Goal: Download file/media

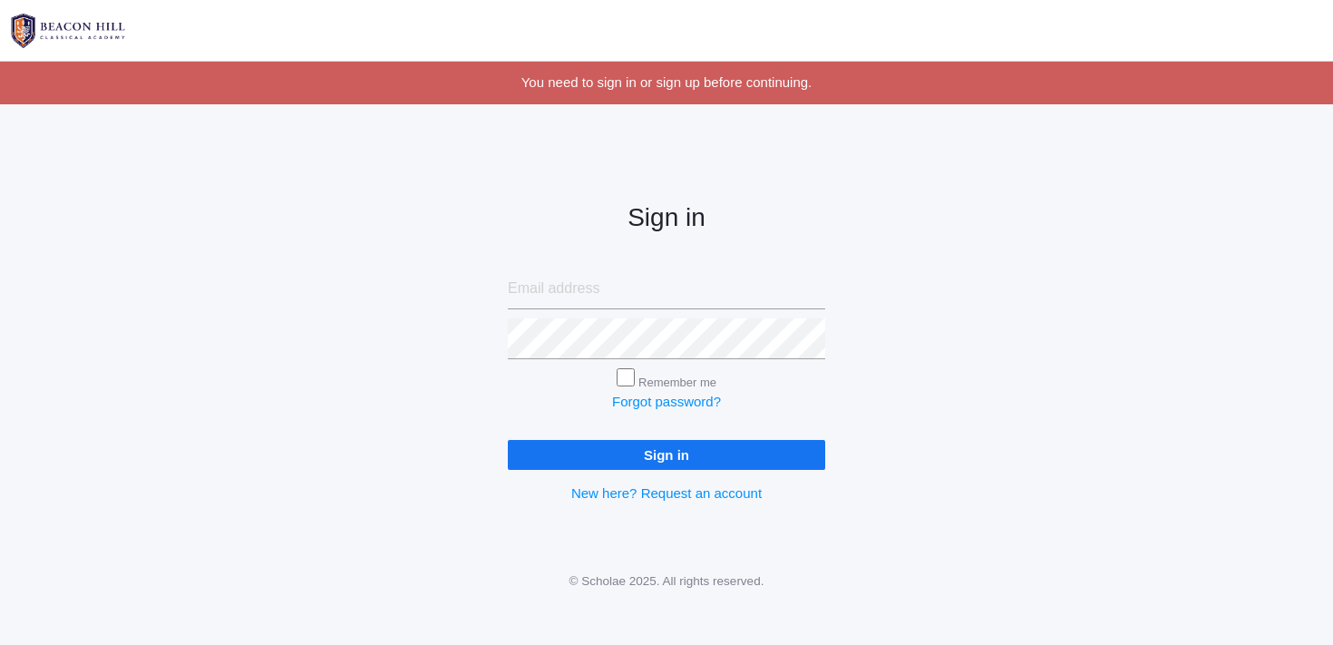
type input "[EMAIL_ADDRESS][DOMAIN_NAME]"
click at [726, 458] on input "Sign in" at bounding box center [666, 455] width 317 height 30
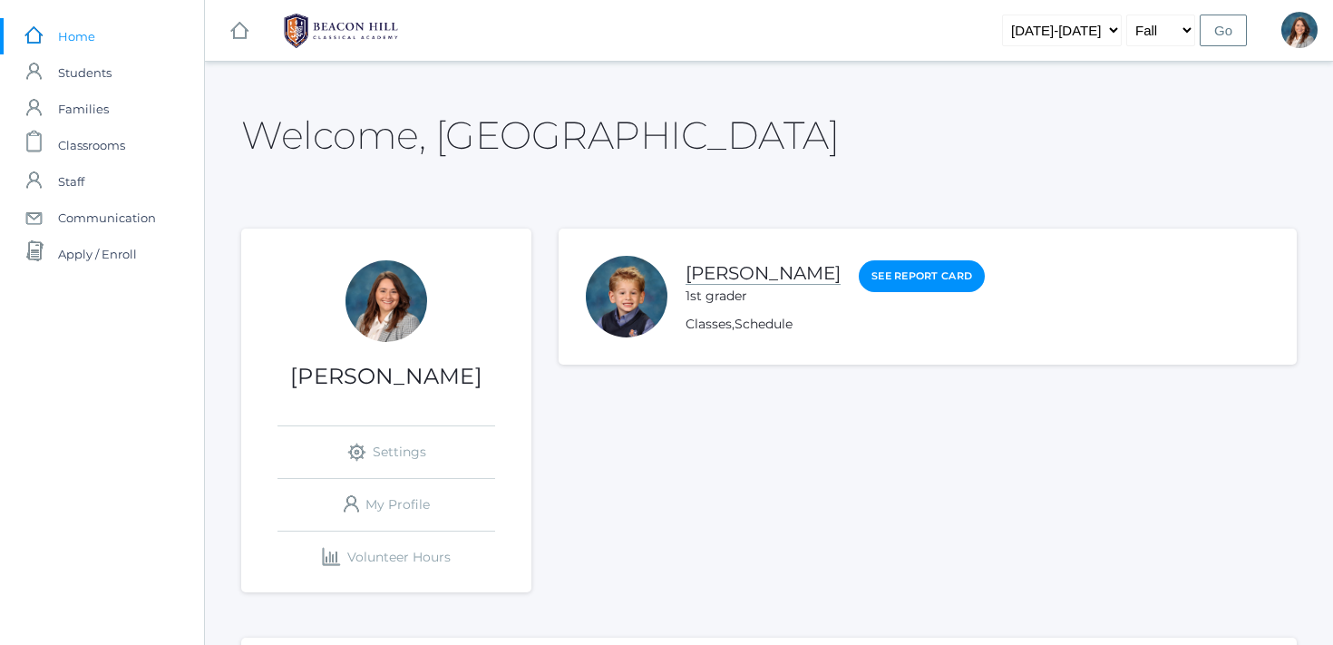
click at [709, 275] on link "[PERSON_NAME]" at bounding box center [763, 273] width 155 height 23
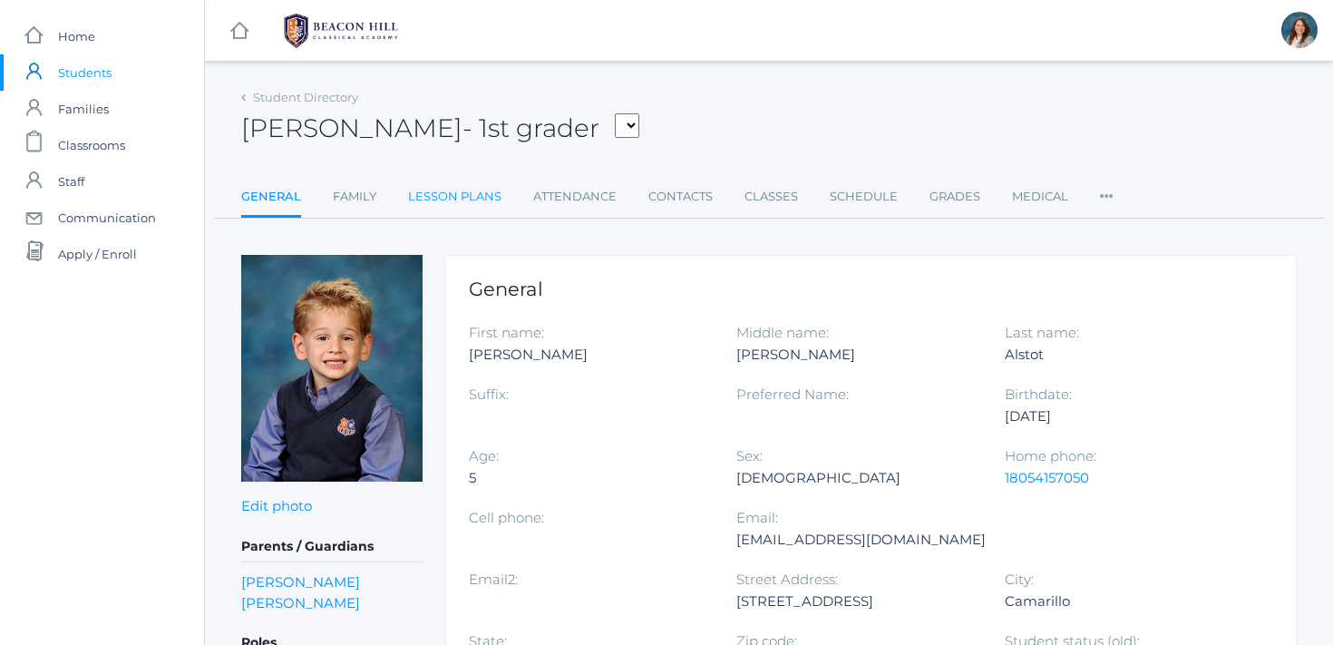
click at [465, 203] on link "Lesson Plans" at bounding box center [454, 197] width 93 height 36
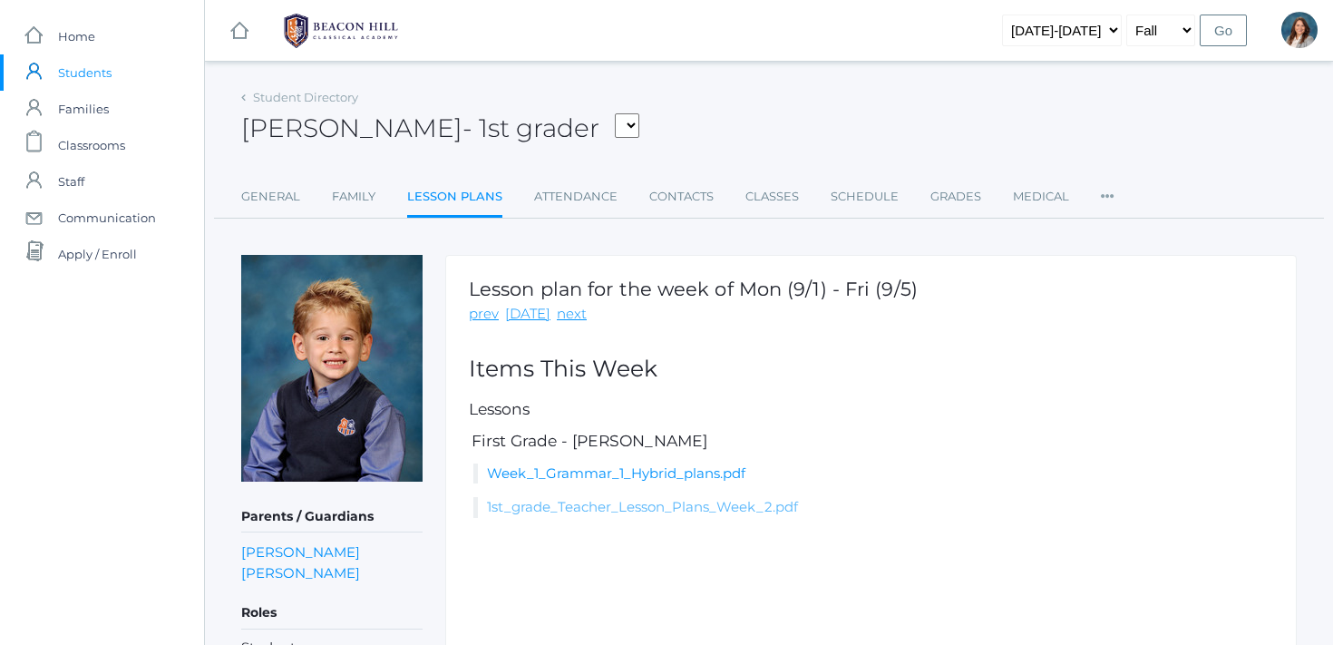
click at [625, 515] on link "1st_grade_Teacher_Lesson_Plans_Week_2.pdf" at bounding box center [642, 506] width 311 height 17
